Goal: Task Accomplishment & Management: Complete application form

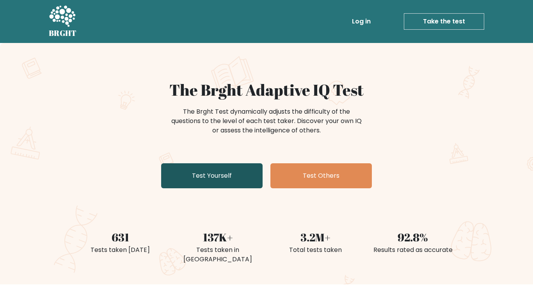
click at [231, 180] on link "Test Yourself" at bounding box center [211, 175] width 101 height 25
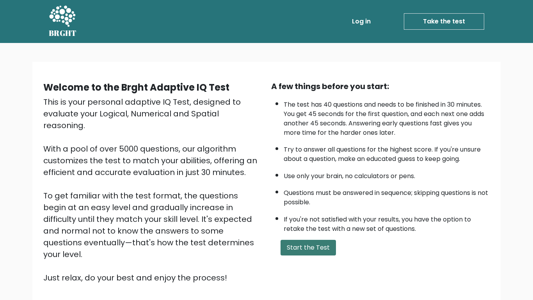
click at [299, 248] on button "Start the Test" at bounding box center [307, 247] width 55 height 16
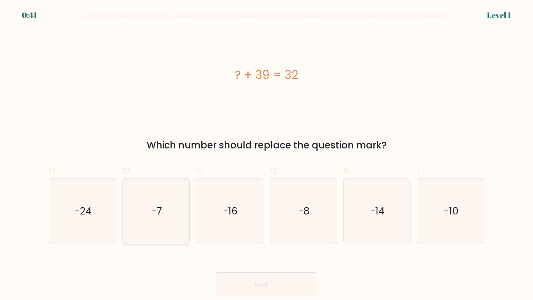
click at [146, 216] on icon "-7" at bounding box center [155, 210] width 65 height 65
click at [266, 155] on input "b. -7" at bounding box center [266, 152] width 0 height 5
radio input "true"
click at [277, 284] on icon at bounding box center [273, 285] width 9 height 4
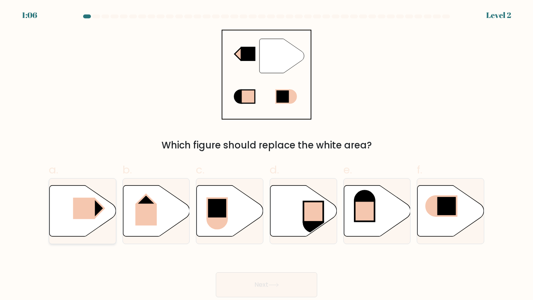
click at [80, 215] on rect at bounding box center [84, 207] width 22 height 21
click at [266, 155] on input "a." at bounding box center [266, 152] width 0 height 5
radio input "true"
click at [257, 283] on button "Next" at bounding box center [266, 284] width 101 height 25
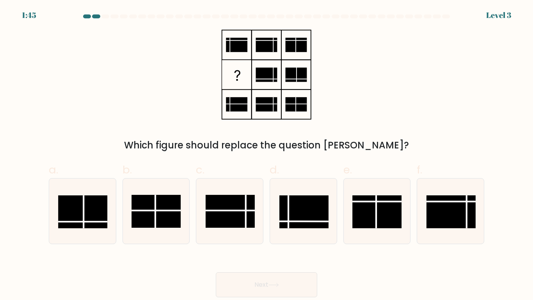
drag, startPoint x: 131, startPoint y: 141, endPoint x: 446, endPoint y: 120, distance: 316.3
click at [446, 120] on div "Which figure should replace the question [PERSON_NAME]?" at bounding box center [266, 91] width 445 height 122
click at [444, 120] on div "Which figure should replace the question [PERSON_NAME]?" at bounding box center [266, 91] width 445 height 122
click at [307, 200] on rect at bounding box center [303, 211] width 49 height 33
click at [267, 155] on input "d." at bounding box center [266, 152] width 0 height 5
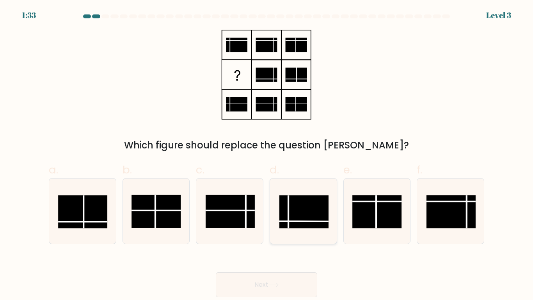
radio input "true"
click at [273, 283] on icon at bounding box center [273, 284] width 11 height 4
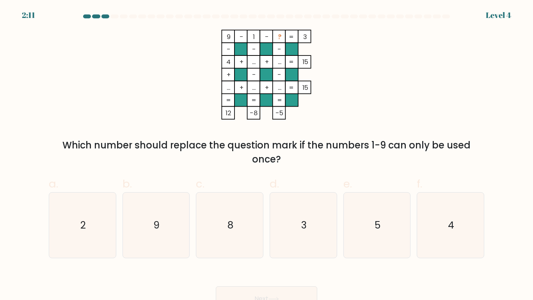
drag, startPoint x: 56, startPoint y: 145, endPoint x: 429, endPoint y: 158, distance: 373.1
click at [429, 158] on div "Which number should replace the question mark if the numbers 1-9 can only be us…" at bounding box center [266, 152] width 426 height 28
drag, startPoint x: 429, startPoint y: 158, endPoint x: 29, endPoint y: 124, distance: 401.2
click at [29, 124] on form at bounding box center [266, 162] width 533 height 296
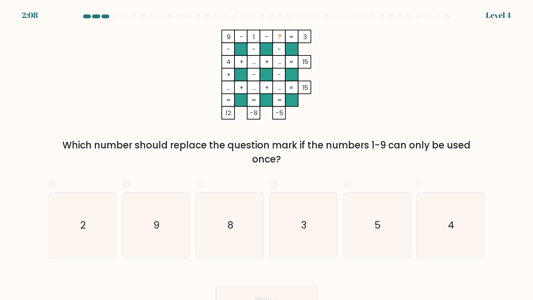
click at [55, 128] on div "9 - 1 - ? 3 - - - 4 + ... + ... 15 + - - ... + ... + ... = 15 = = = = 12 -8 -5 …" at bounding box center [266, 98] width 445 height 137
click at [389, 225] on icon "5" at bounding box center [376, 224] width 65 height 65
click at [267, 155] on input "e. 5" at bounding box center [266, 152] width 0 height 5
radio input "true"
click at [272, 285] on div "Next" at bounding box center [266, 289] width 445 height 44
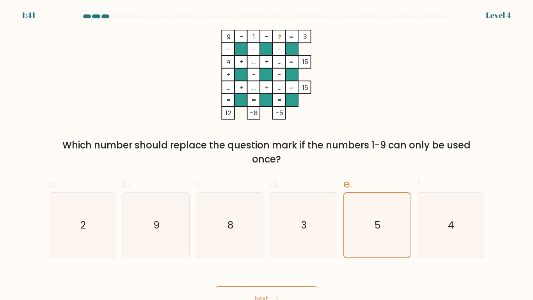
click at [277, 291] on button "Next" at bounding box center [266, 298] width 101 height 25
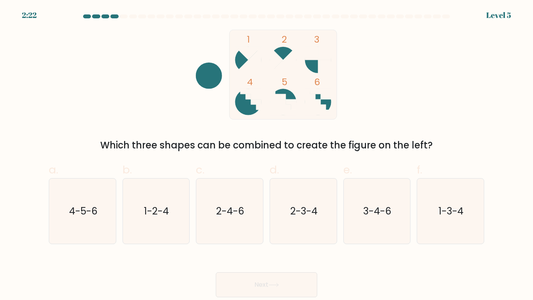
drag, startPoint x: 94, startPoint y: 147, endPoint x: 523, endPoint y: 124, distance: 429.7
click at [523, 124] on form at bounding box center [266, 155] width 533 height 282
click at [419, 121] on div "1 2 3 4 5 6 Which three shapes can be combined to create the figure on the left?" at bounding box center [266, 91] width 445 height 122
click at [59, 205] on icon "4-5-6" at bounding box center [82, 210] width 65 height 65
click at [266, 155] on input "a. 4-5-6" at bounding box center [266, 152] width 0 height 5
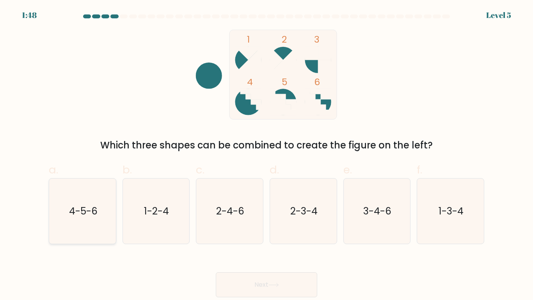
radio input "true"
click at [275, 278] on button "Next" at bounding box center [266, 284] width 101 height 25
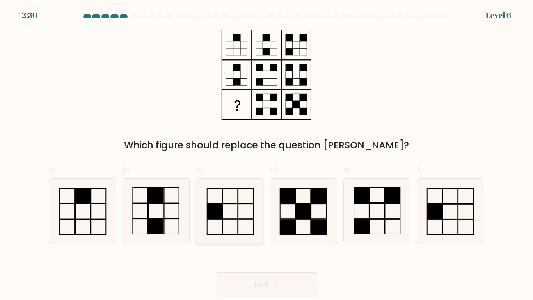
click at [223, 195] on rect at bounding box center [230, 195] width 15 height 15
click at [266, 155] on input "c." at bounding box center [266, 152] width 0 height 5
radio input "true"
